Goal: Task Accomplishment & Management: Use online tool/utility

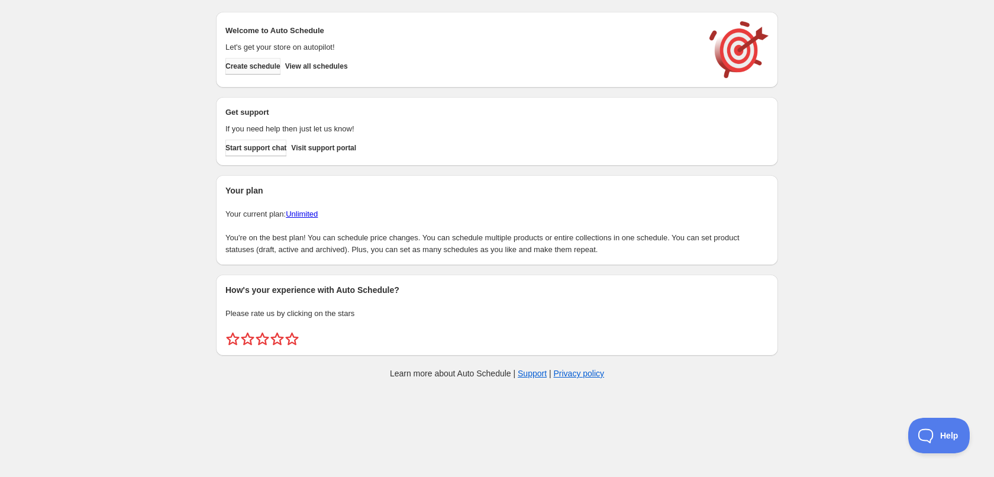
click at [256, 67] on span "Create schedule" at bounding box center [253, 66] width 55 height 9
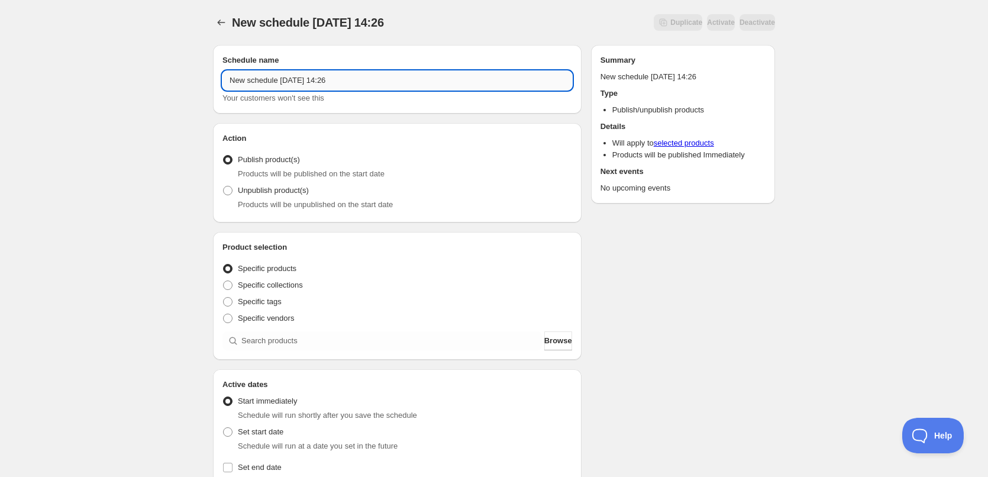
click at [355, 78] on input "New schedule [DATE] 14:26" at bounding box center [398, 80] width 350 height 19
type input "[DATE]"
click at [149, 107] on div "[DATE]. This page is ready [DATE] Duplicate Activate Deactivate More actions Du…" at bounding box center [494, 451] width 988 height 902
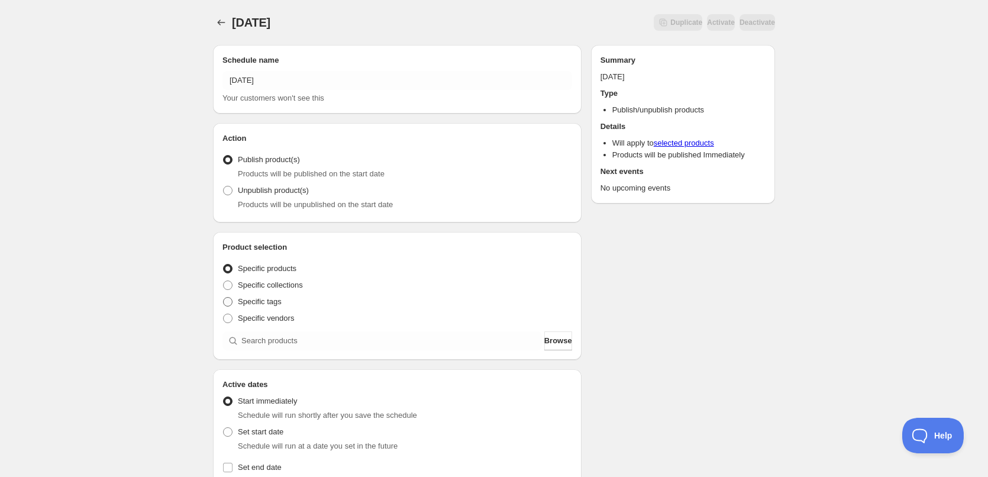
click at [247, 300] on span "Specific tags" at bounding box center [260, 301] width 44 height 9
click at [224, 298] on input "Specific tags" at bounding box center [223, 297] width 1 height 1
radio input "true"
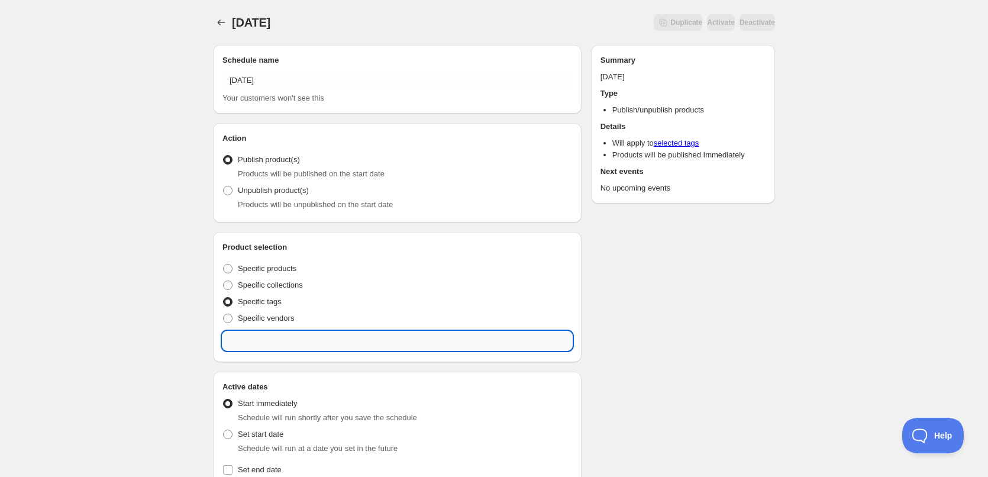
click at [296, 346] on input "text" at bounding box center [398, 340] width 350 height 19
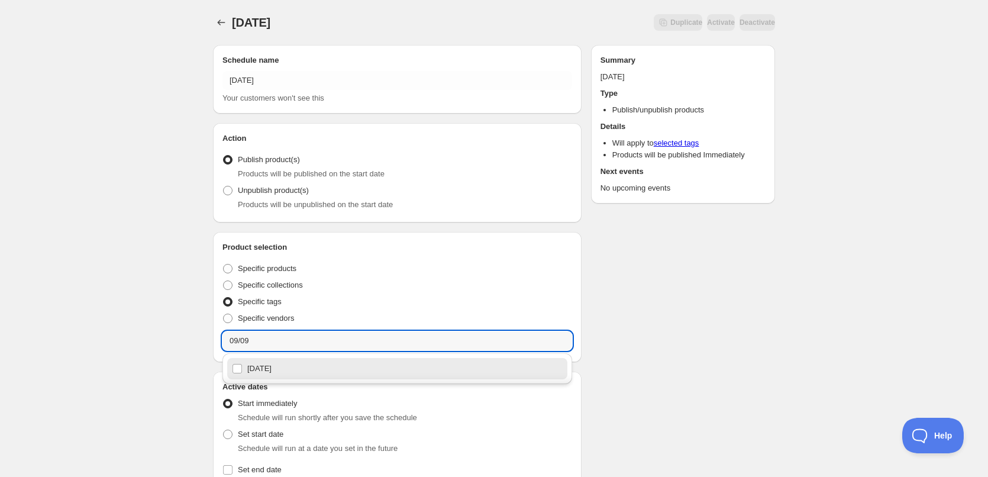
click at [291, 366] on div "[DATE]" at bounding box center [397, 368] width 331 height 17
type input "[DATE]"
checkbox input "true"
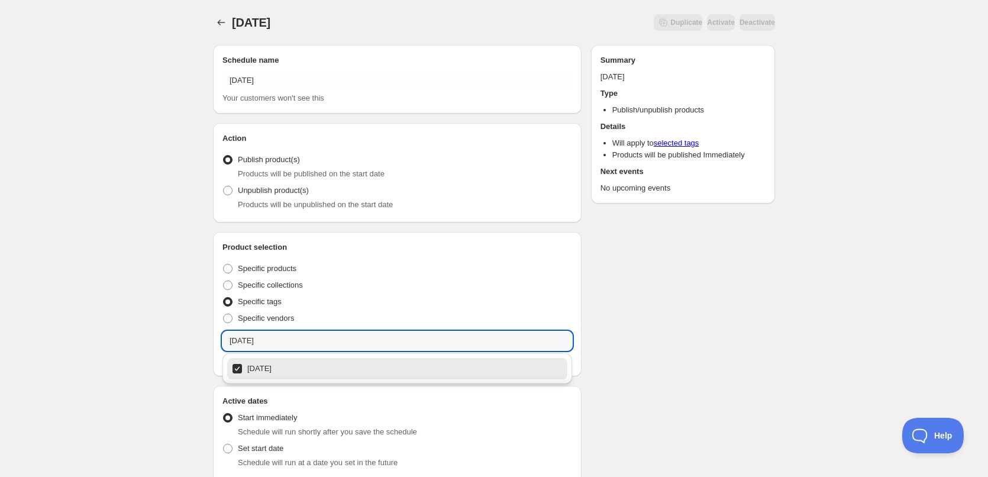
type input "[DATE]"
click at [152, 305] on div "[DATE]. This page is ready [DATE] Duplicate Activate Deactivate More actions Du…" at bounding box center [494, 459] width 988 height 919
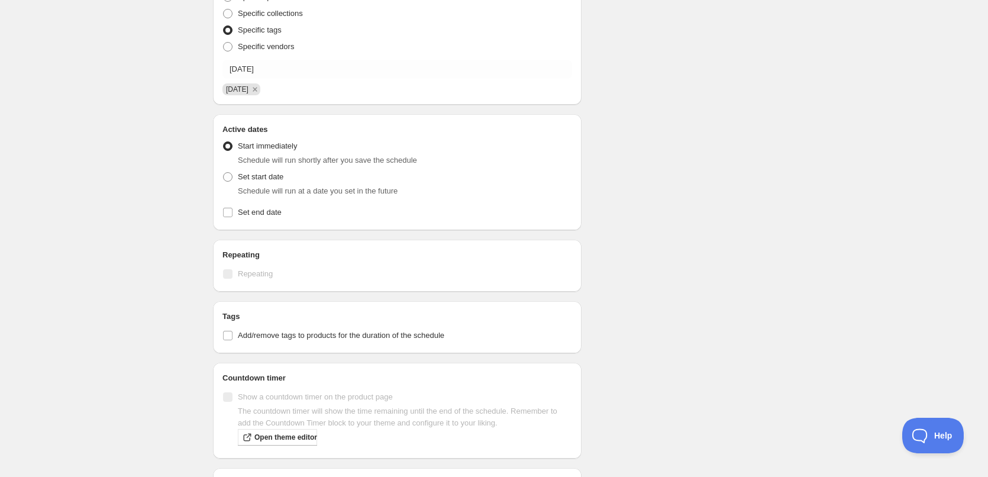
scroll to position [296, 0]
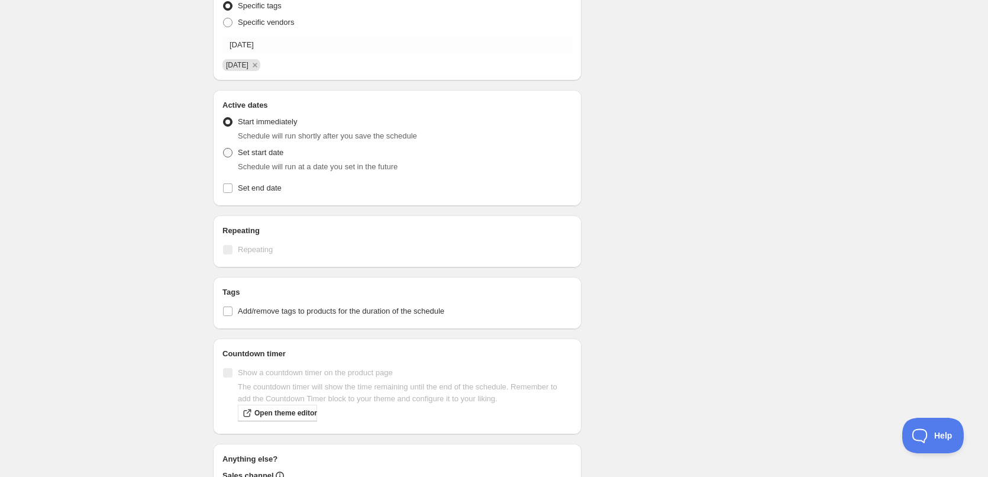
click at [228, 152] on span at bounding box center [227, 152] width 9 height 9
click at [224, 149] on input "Set start date" at bounding box center [223, 148] width 1 height 1
radio input "true"
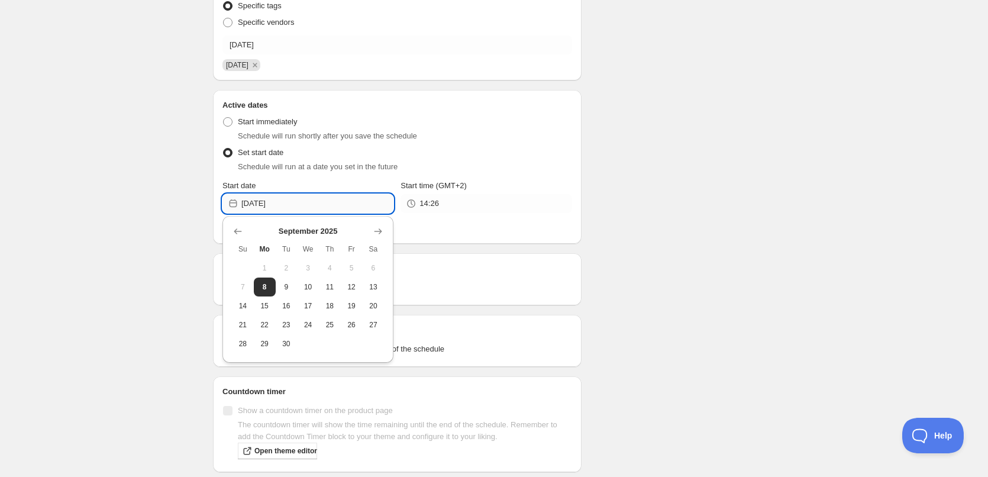
click at [299, 203] on input "[DATE]" at bounding box center [317, 203] width 152 height 19
click at [453, 207] on input "14:26" at bounding box center [496, 203] width 152 height 19
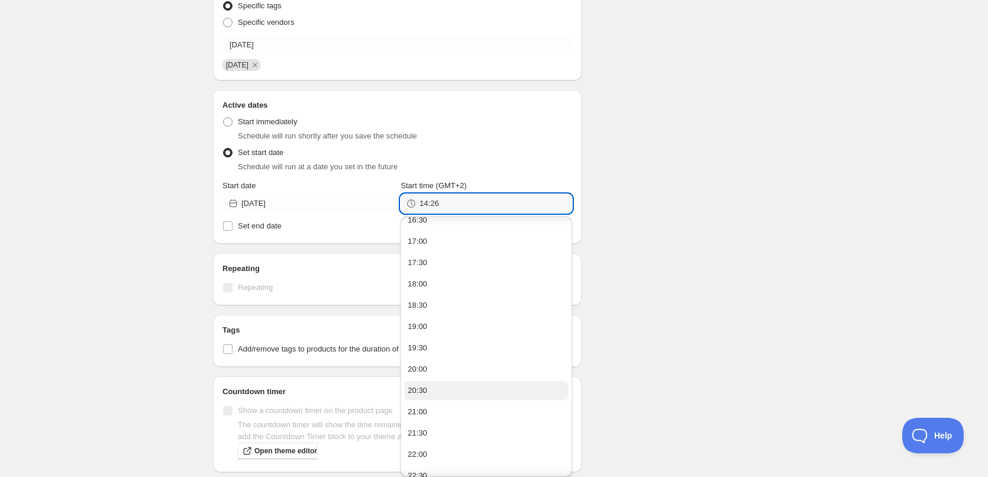
scroll to position [170, 0]
click at [450, 397] on button "22:00" at bounding box center [486, 400] width 164 height 19
type input "22:00"
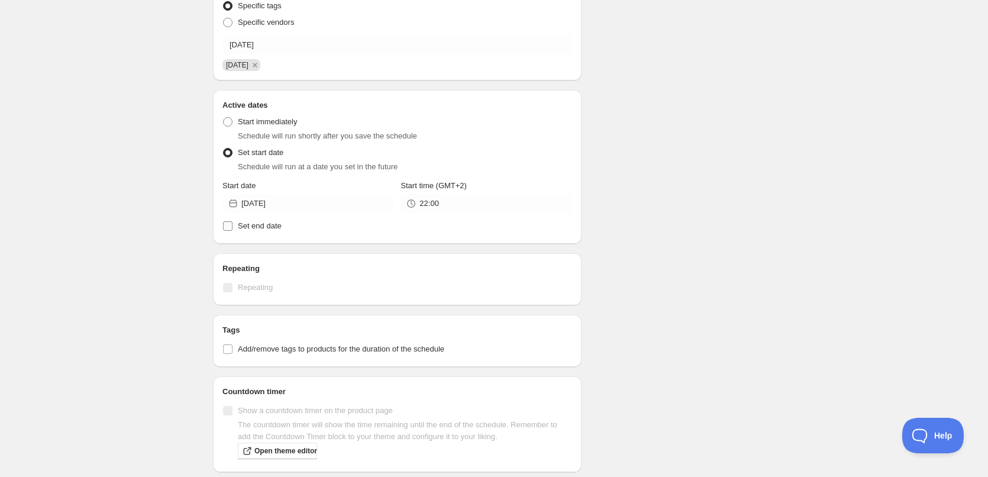
click at [250, 229] on span "Set end date" at bounding box center [260, 225] width 44 height 9
click at [233, 229] on input "Set end date" at bounding box center [227, 225] width 9 height 9
checkbox input "true"
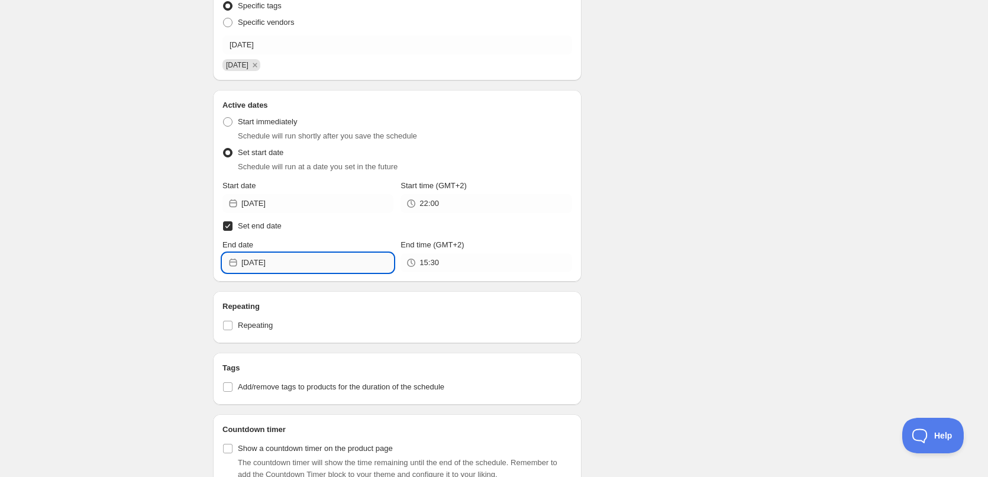
click at [331, 256] on input "[DATE]" at bounding box center [317, 262] width 152 height 19
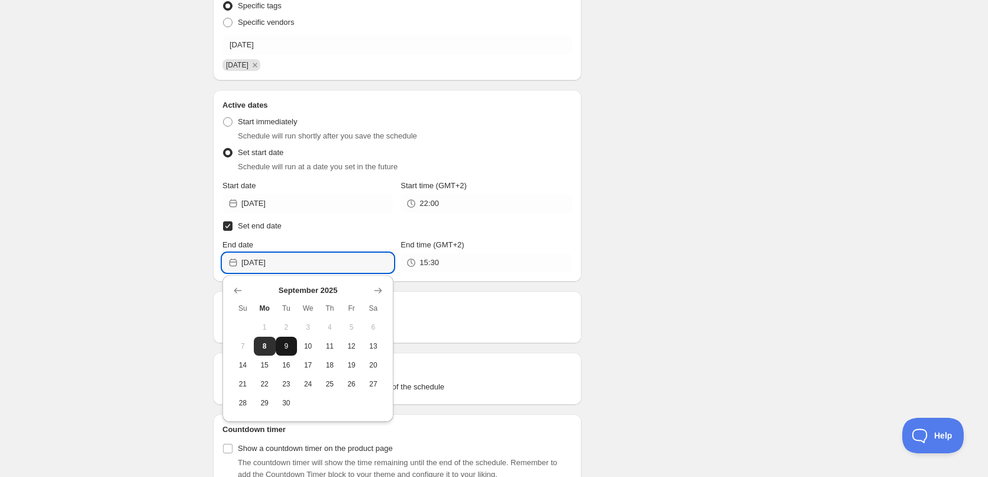
click at [292, 349] on span "9" at bounding box center [287, 346] width 12 height 9
type input "[DATE]"
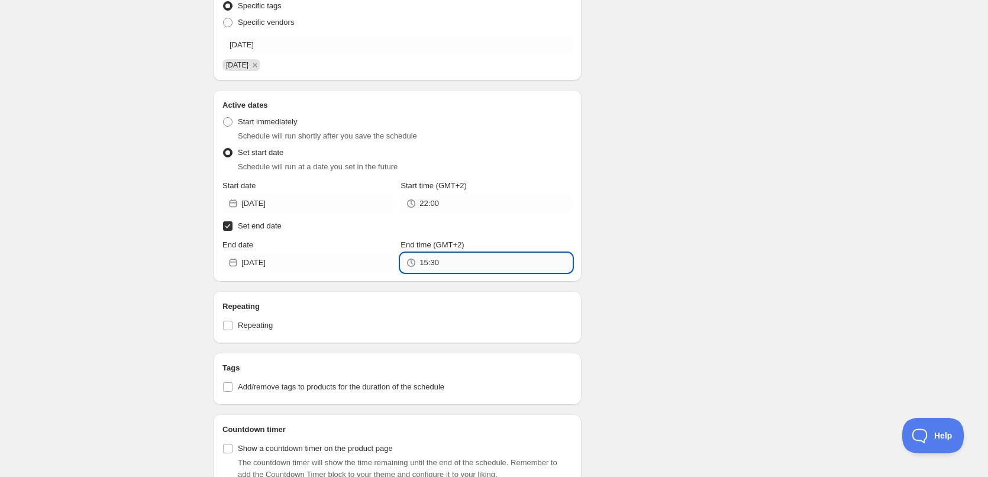
click at [468, 263] on input "15:30" at bounding box center [496, 262] width 152 height 19
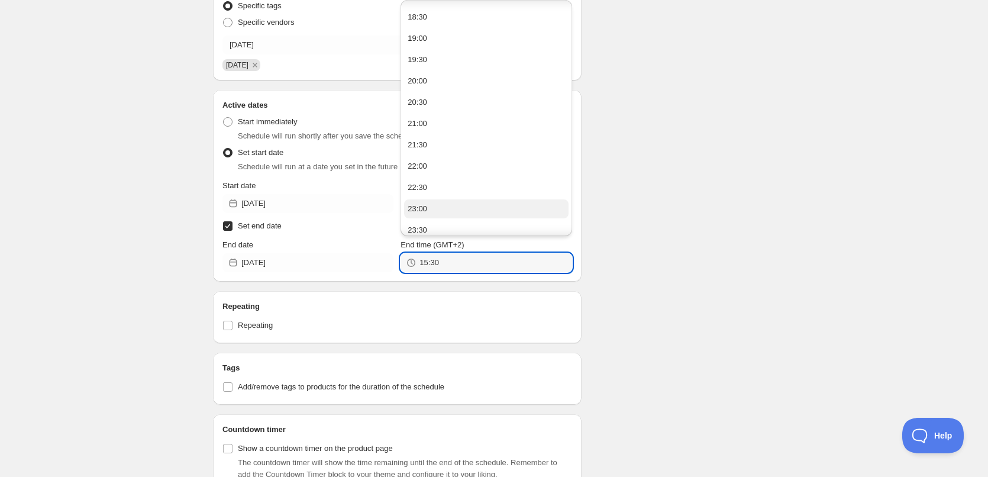
scroll to position [791, 0]
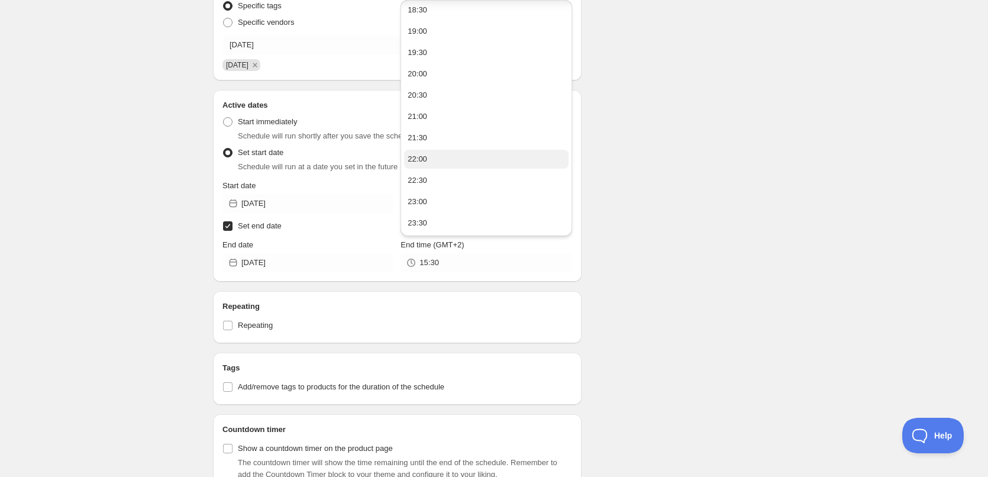
click at [437, 158] on button "22:00" at bounding box center [486, 159] width 164 height 19
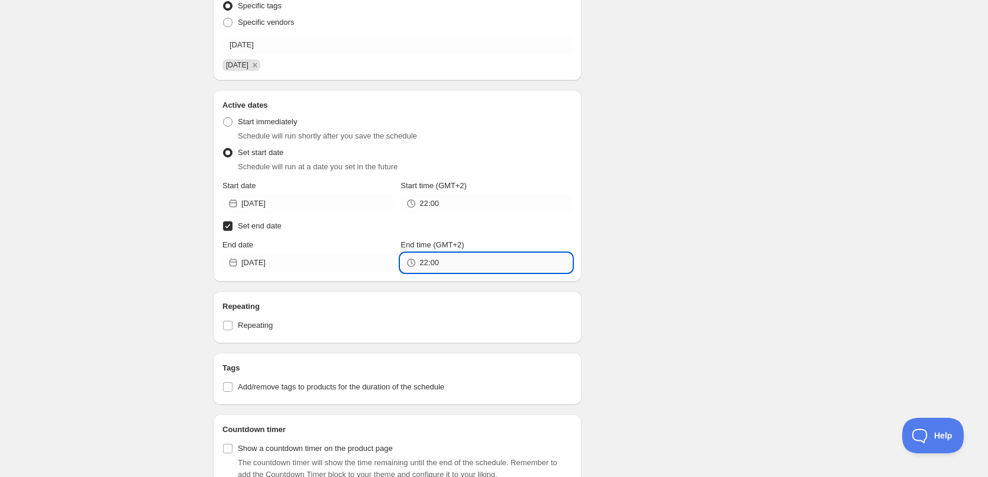
click at [433, 263] on input "22:00" at bounding box center [496, 262] width 152 height 19
type input "22:10"
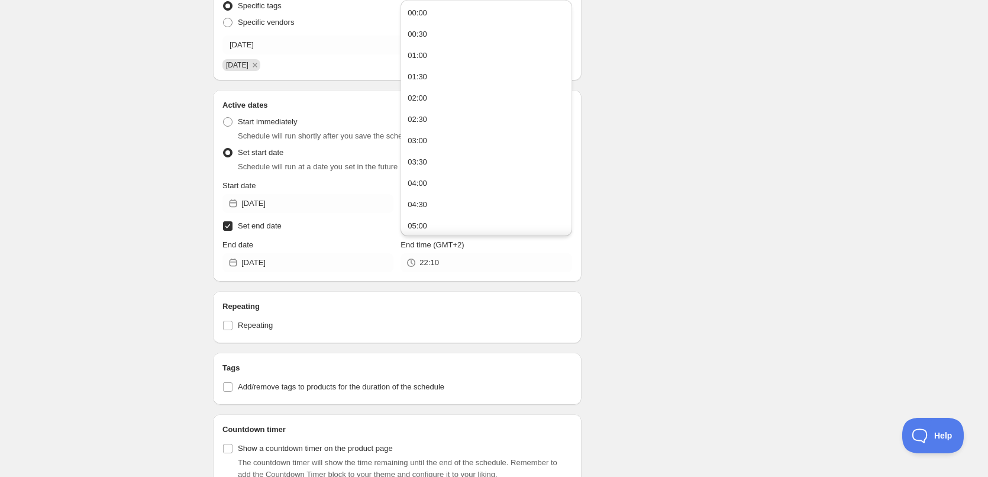
click at [756, 336] on div "Schedule name [DATE] Your customers won't see this Action Action Publish produc…" at bounding box center [490, 236] width 572 height 992
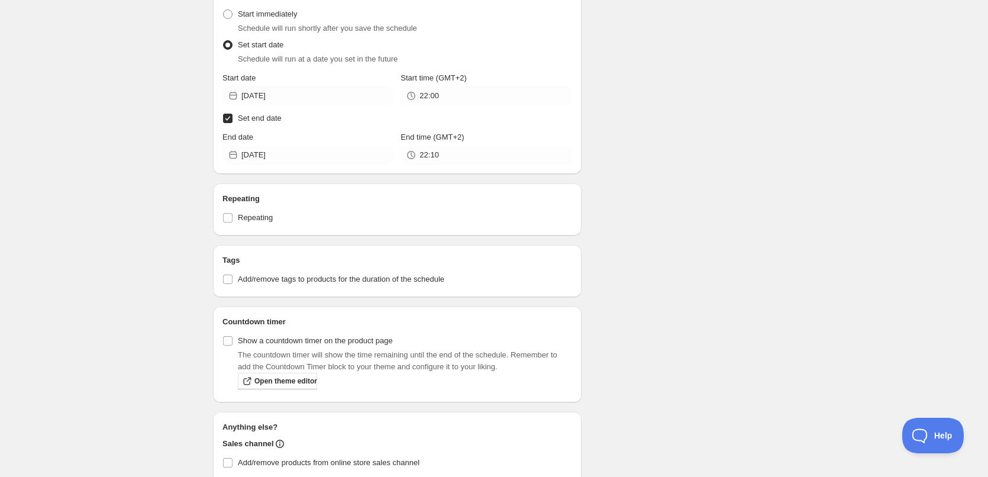
scroll to position [573, 0]
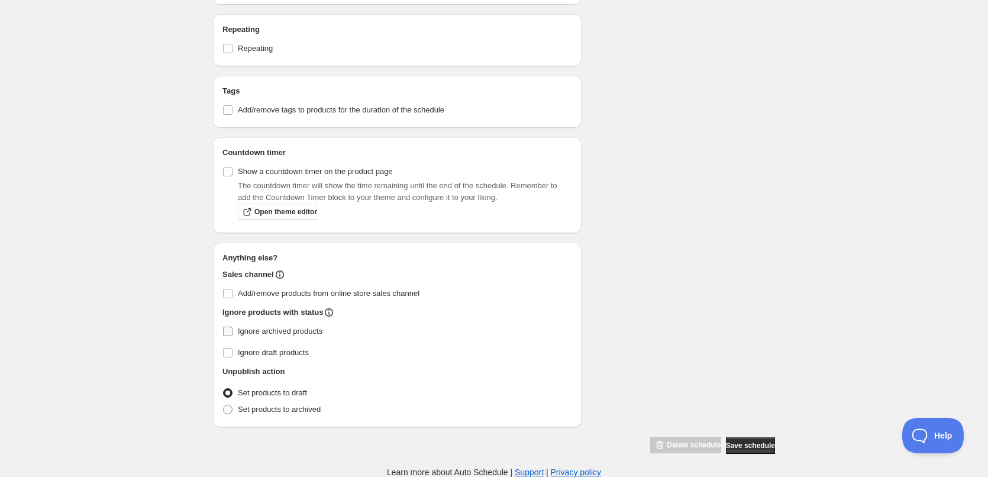
click at [232, 327] on input "Ignore archived products" at bounding box center [227, 331] width 9 height 9
checkbox input "true"
click at [231, 404] on span at bounding box center [228, 409] width 11 height 11
click at [224, 405] on input "Set products to archived" at bounding box center [223, 405] width 1 height 1
radio input "true"
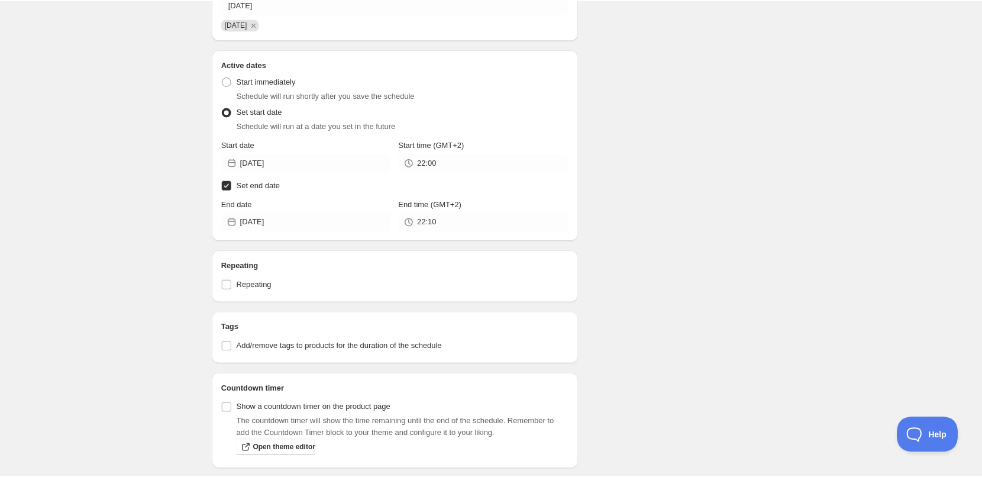
scroll to position [0, 0]
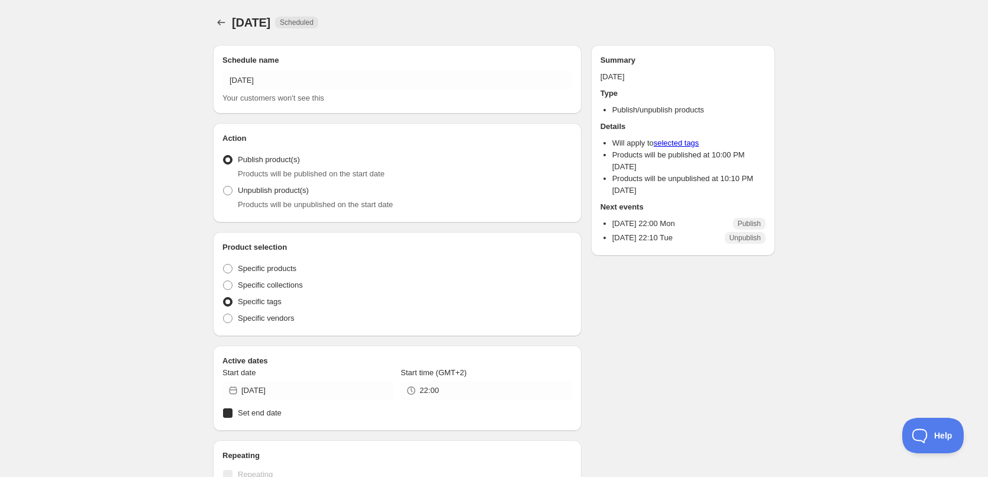
radio input "true"
checkbox input "true"
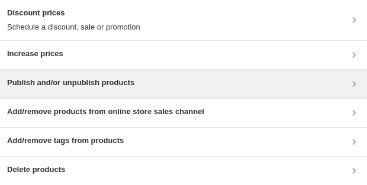
click at [89, 83] on h3 "Publish and/or unpublish products" at bounding box center [70, 83] width 127 height 12
